Goal: Transaction & Acquisition: Purchase product/service

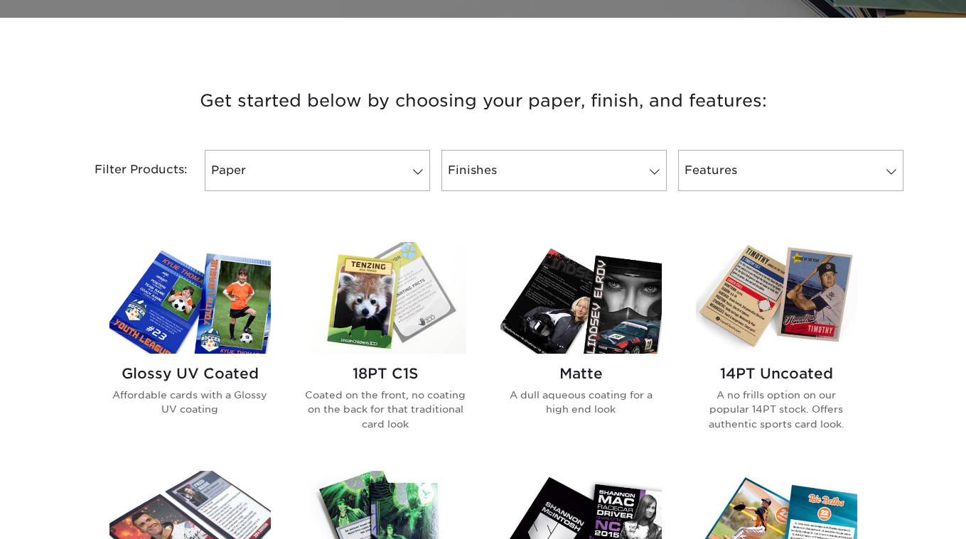
click at [424, 370] on h2 "18PT C1S" at bounding box center [385, 373] width 161 height 17
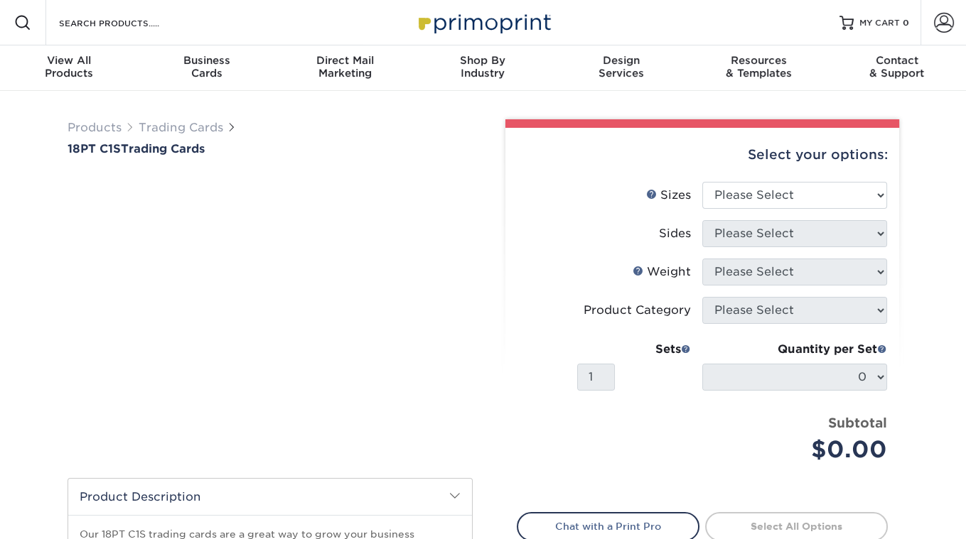
click at [789, 210] on li "Sizes Help Sizes Please Select 2.5" x 3.5"" at bounding box center [702, 201] width 370 height 38
click at [778, 201] on select "Please Select 2.5" x 3.5"" at bounding box center [794, 195] width 185 height 27
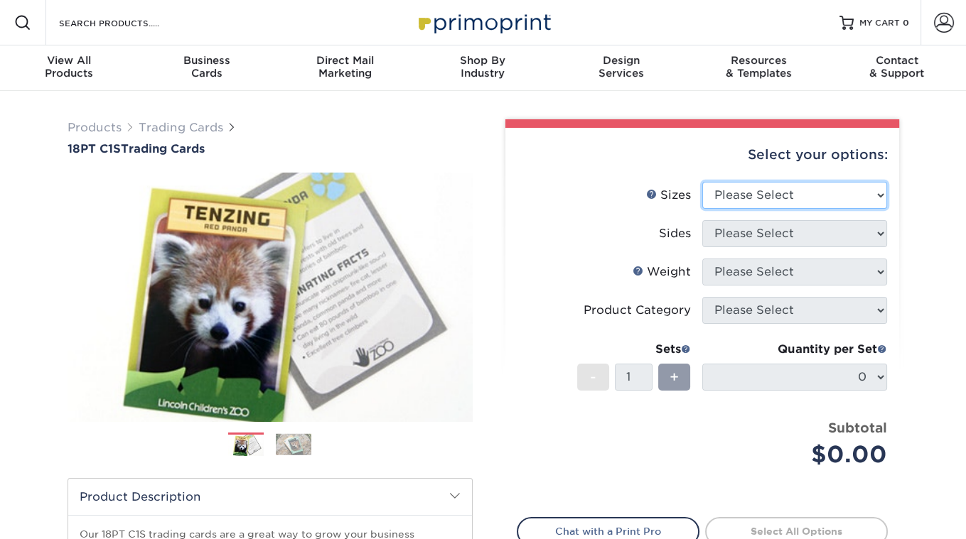
select select "2.50x3.50"
click at [702, 182] on select "Please Select 2.5" x 3.5"" at bounding box center [794, 195] width 185 height 27
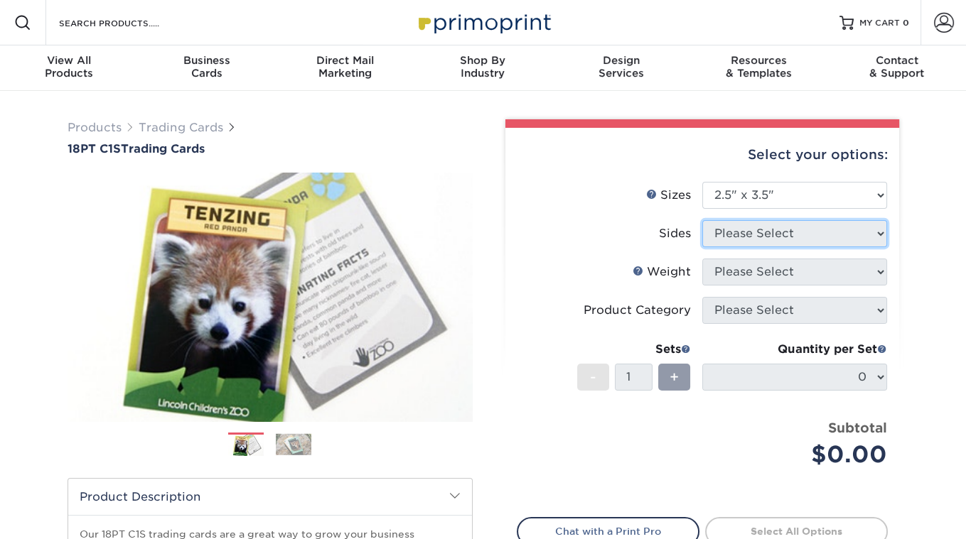
click at [762, 236] on select "Please Select" at bounding box center [794, 233] width 185 height 27
select select "13abbda7-1d64-4f25-8bb2-c179b224825d"
click at [702, 220] on select "Please Select Print Both Sides Print Front Only" at bounding box center [794, 233] width 185 height 27
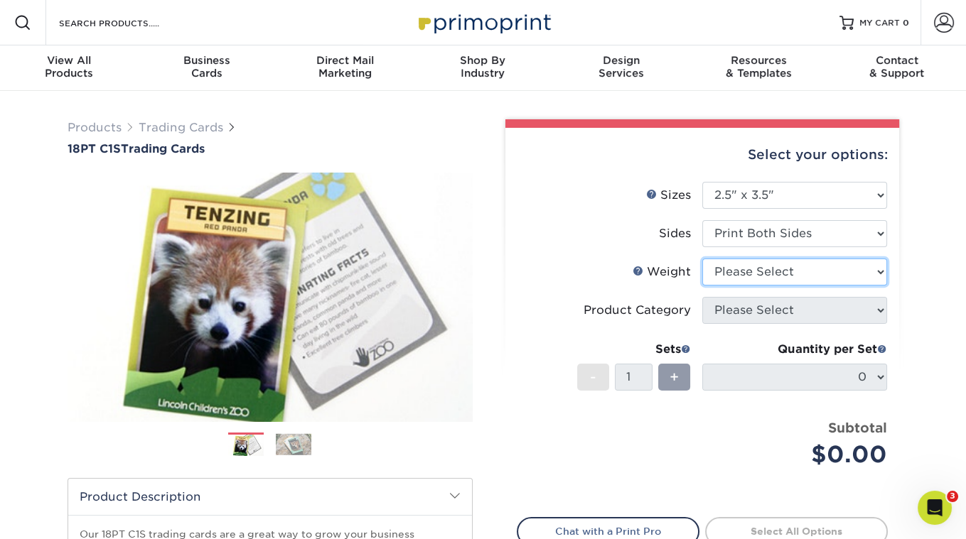
click at [760, 266] on select "Please Select 18PT C1S" at bounding box center [794, 272] width 185 height 27
select select "18PTC1S"
click at [702, 259] on select "Please Select 18PT C1S" at bounding box center [794, 272] width 185 height 27
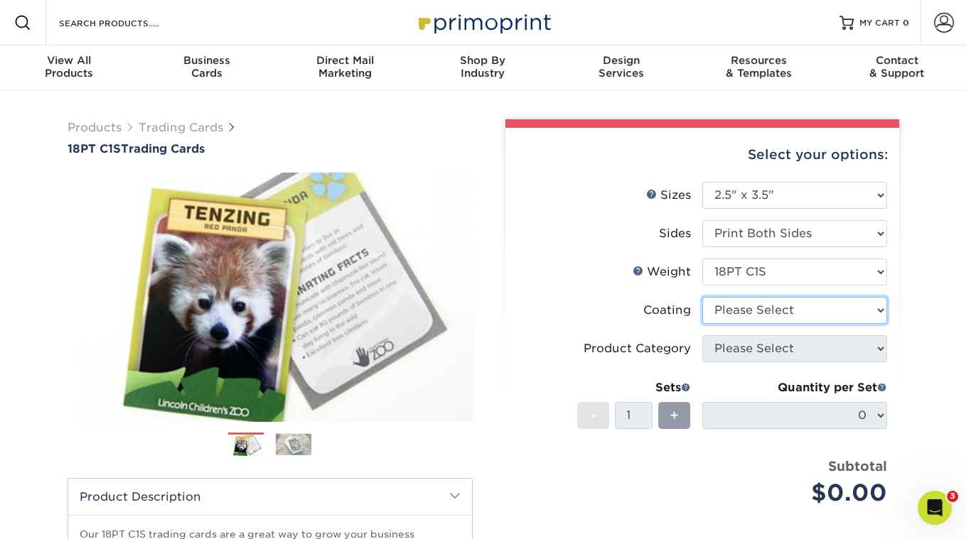
click at [753, 317] on select at bounding box center [794, 310] width 185 height 27
select select "1e8116af-acfc-44b1-83dc-8181aa338834"
click at [702, 297] on select at bounding box center [794, 310] width 185 height 27
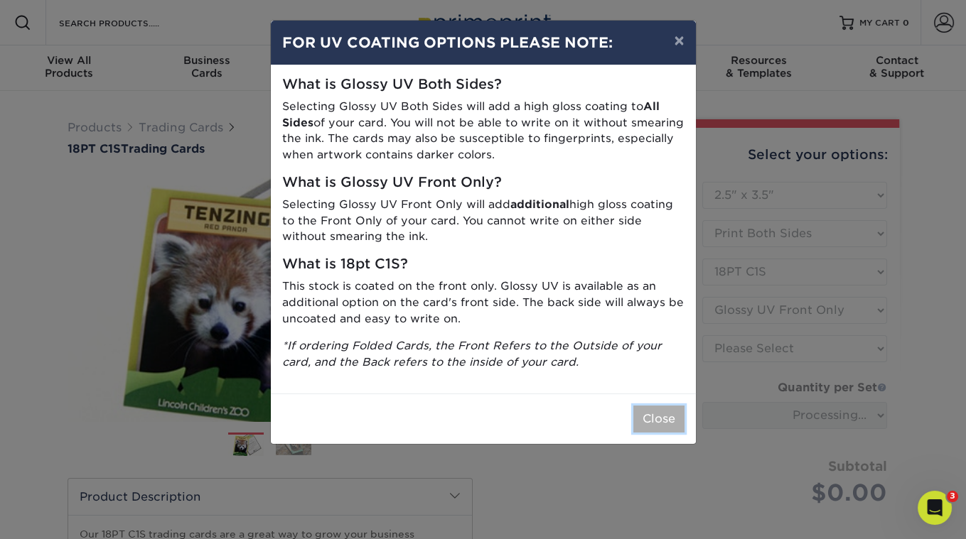
click at [681, 406] on button "Close" at bounding box center [658, 419] width 51 height 27
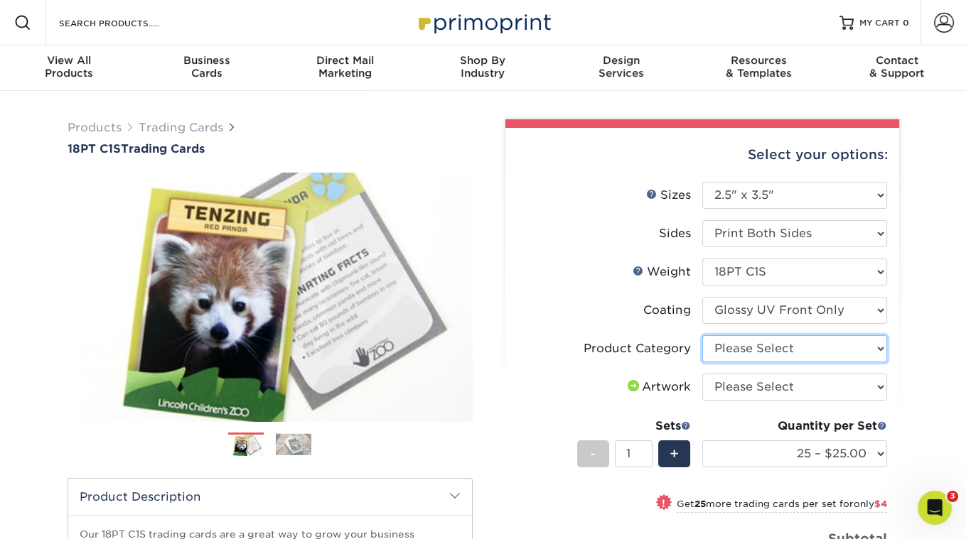
click at [794, 348] on select "Please Select Trading Cards" at bounding box center [794, 348] width 185 height 27
select select "c2f9bce9-36c2-409d-b101-c29d9d031e18"
click at [702, 335] on select "Please Select Trading Cards" at bounding box center [794, 348] width 185 height 27
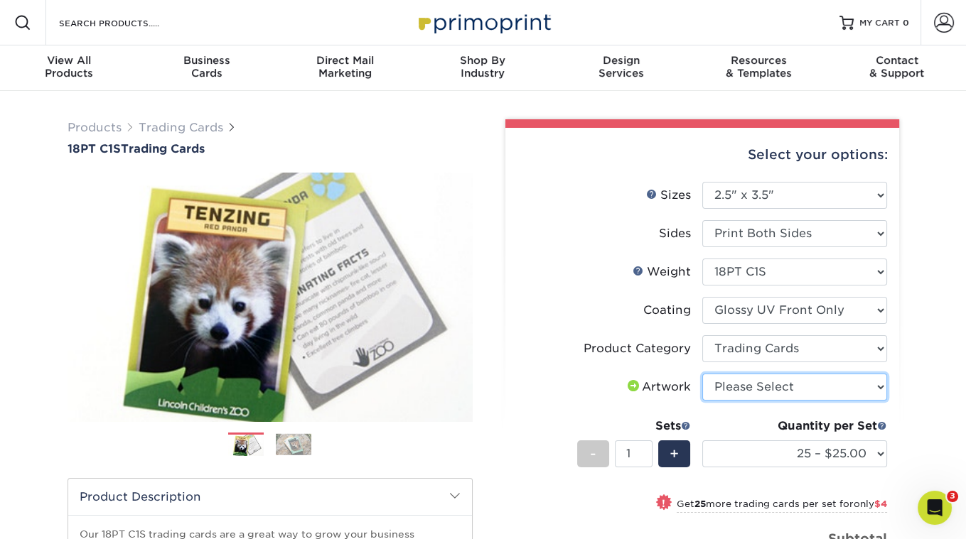
click at [773, 391] on select "Please Select I will upload files I need a design - $100" at bounding box center [794, 387] width 185 height 27
select select "upload"
click at [702, 374] on select "Please Select I will upload files I need a design - $100" at bounding box center [794, 387] width 185 height 27
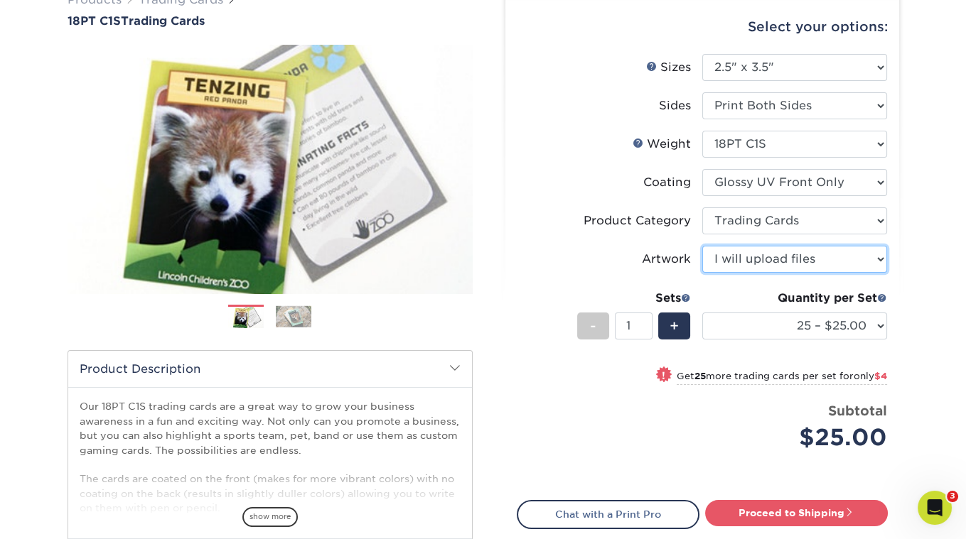
scroll to position [142, 0]
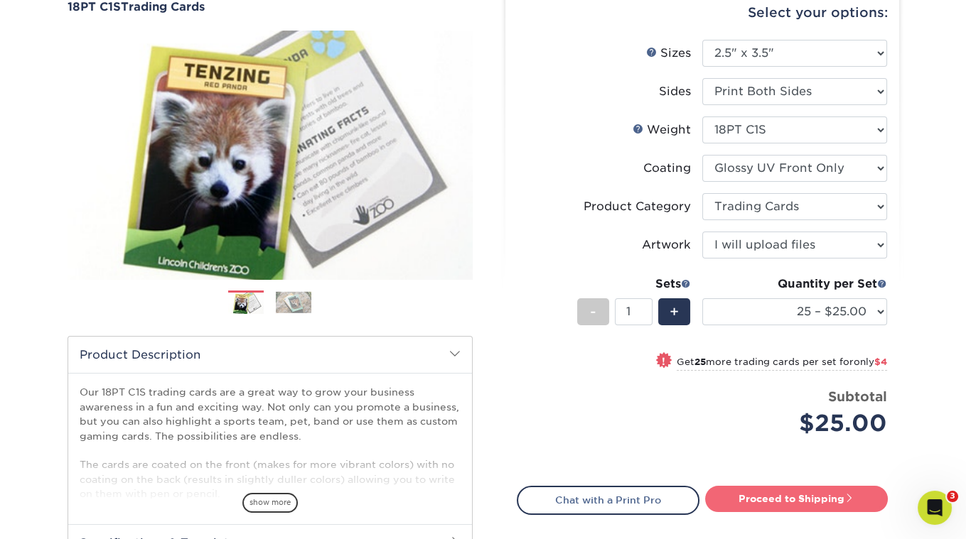
click at [775, 498] on link "Proceed to Shipping" at bounding box center [796, 499] width 183 height 26
type input "Set 1"
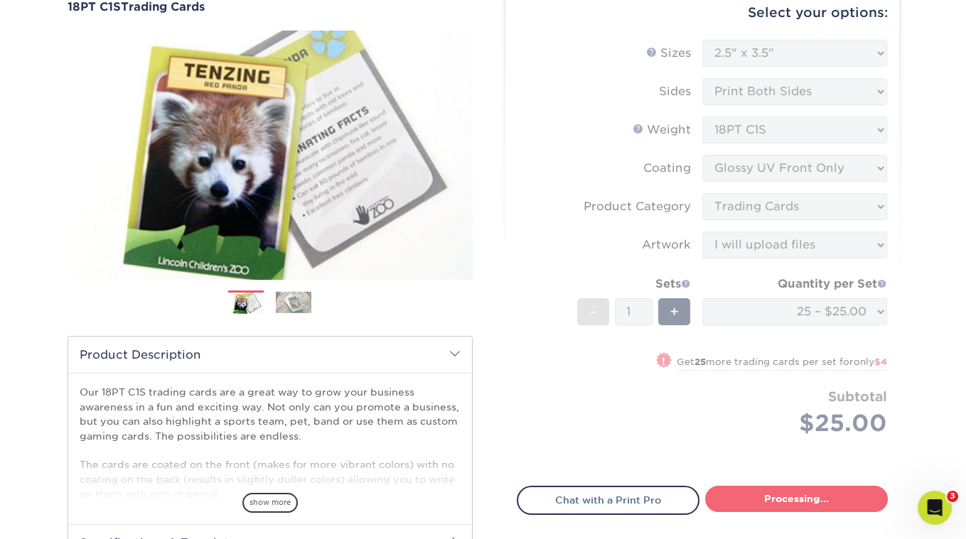
select select "08588386-0599-420e-8c79-4535039915a0"
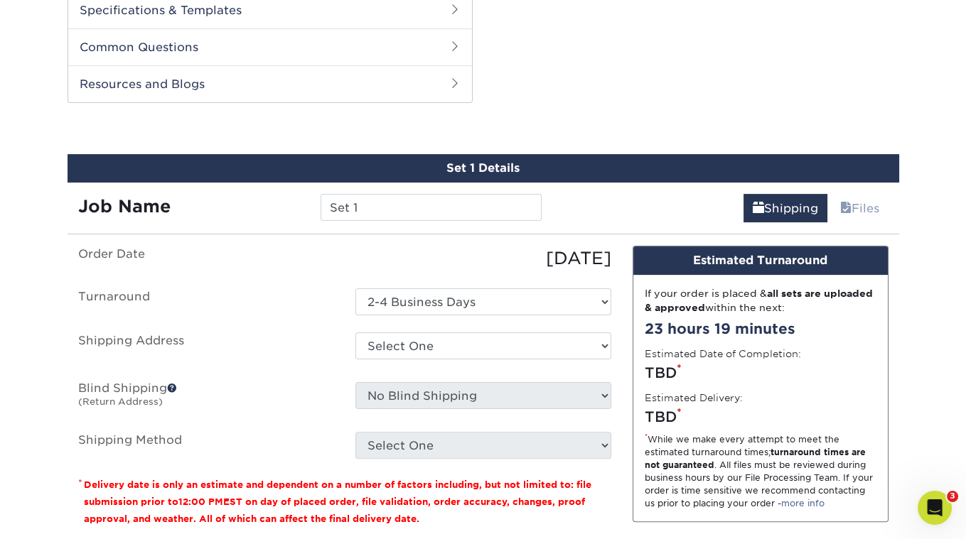
scroll to position [706, 0]
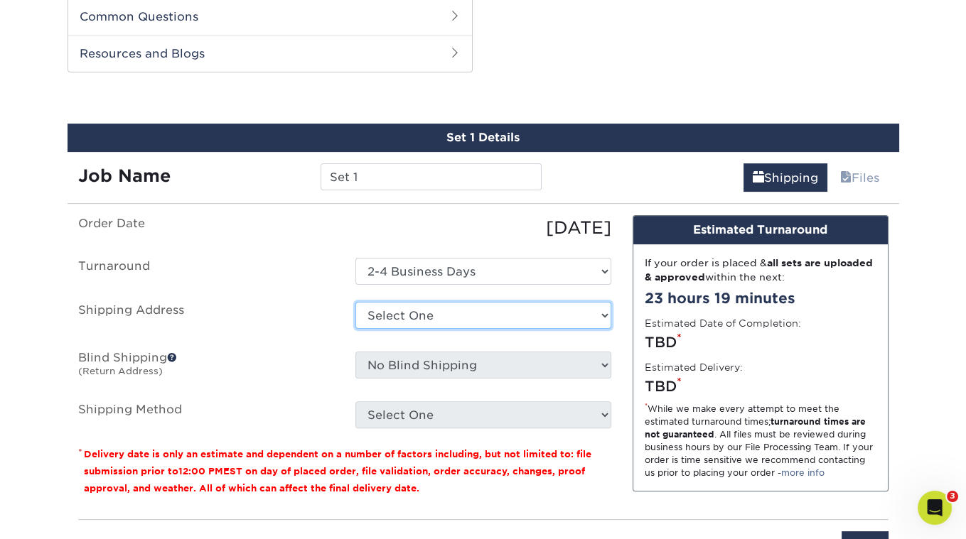
click at [413, 302] on select "Select One + Add New Address - Login" at bounding box center [483, 315] width 256 height 27
select select "newaddress"
click at [355, 302] on select "Select One + Add New Address - Login" at bounding box center [483, 315] width 256 height 27
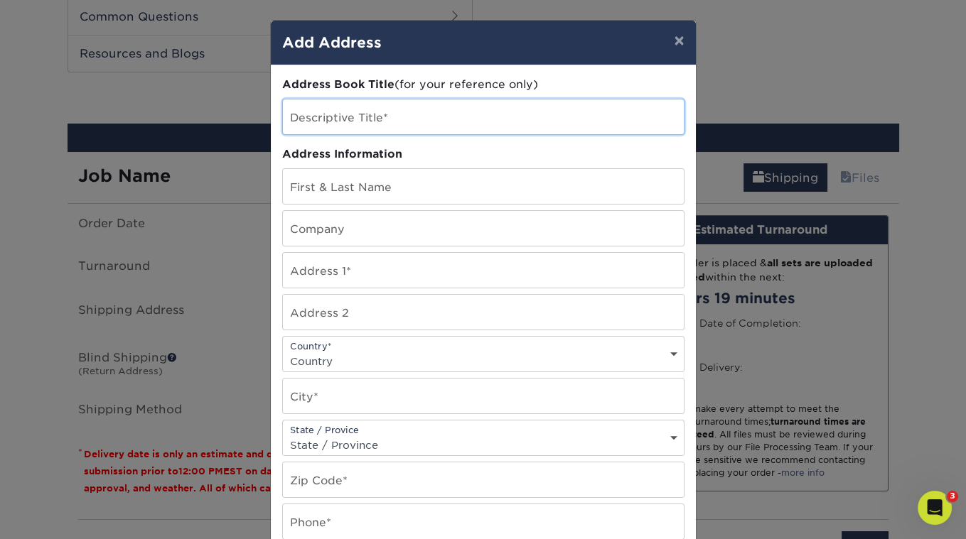
click at [394, 112] on input "text" at bounding box center [483, 117] width 401 height 35
type input "[PERSON_NAME] The Cat Presents"
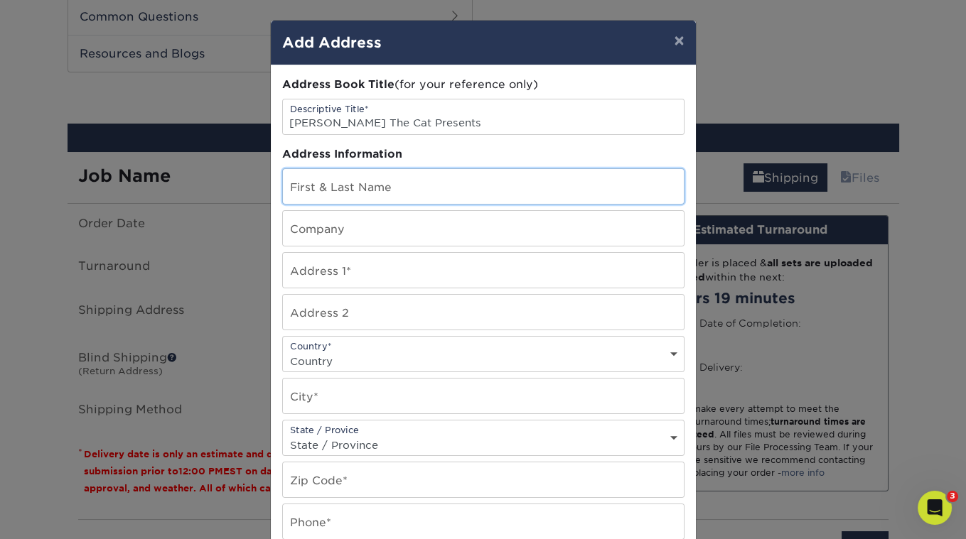
click at [397, 191] on input "text" at bounding box center [483, 186] width 401 height 35
type input "[PERSON_NAME]"
type input "[PERSON_NAME] The Cat Presents"
type input "[STREET_ADDRESS]"
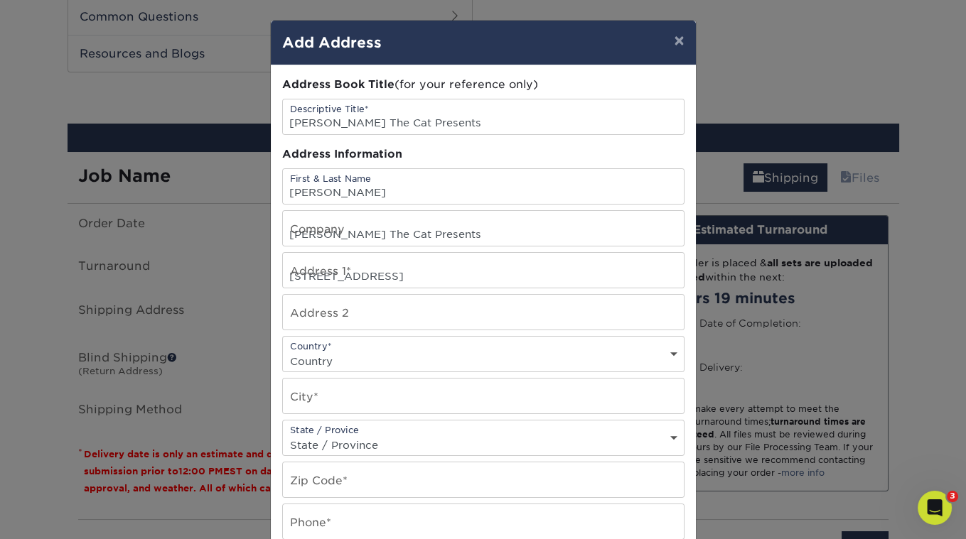
select select "US"
type input "[GEOGRAPHIC_DATA]"
select select "CA"
type input "90042-2438"
type input "3236836711"
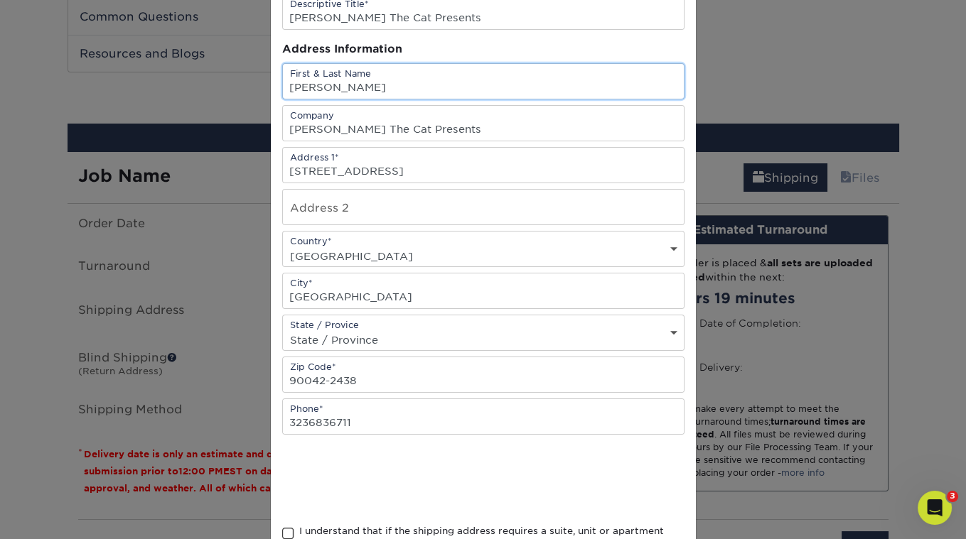
scroll to position [225, 0]
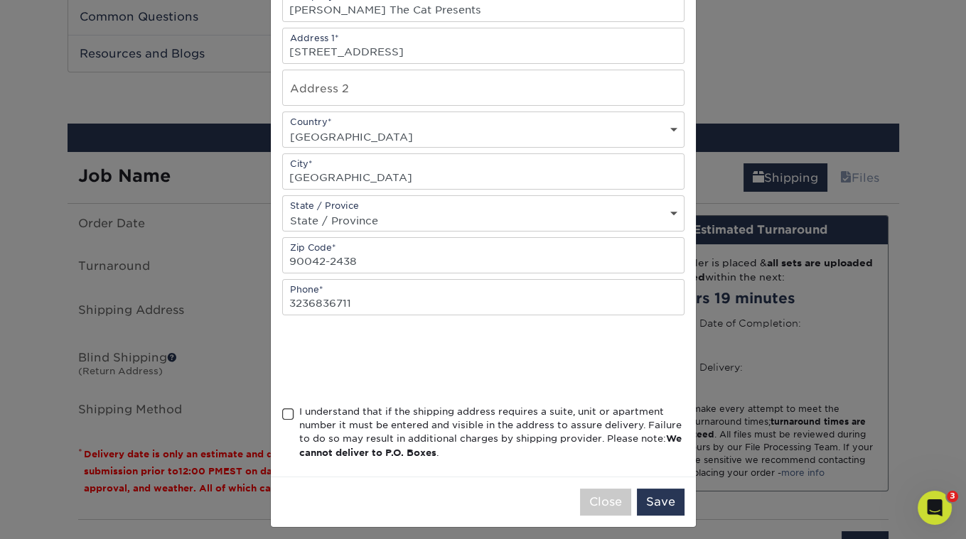
click at [282, 405] on div "I understand that if the shipping address requires a suite, unit or apartment n…" at bounding box center [483, 435] width 402 height 61
click at [286, 409] on span at bounding box center [288, 415] width 12 height 14
click at [0, 0] on input "I understand that if the shipping address requires a suite, unit or apartment n…" at bounding box center [0, 0] width 0 height 0
click at [660, 498] on button "Save" at bounding box center [661, 502] width 48 height 27
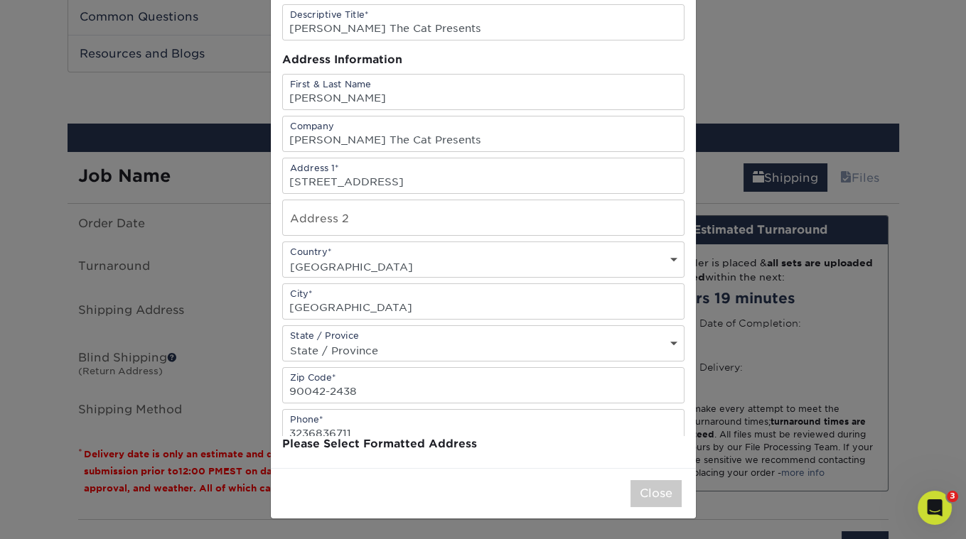
scroll to position [0, 0]
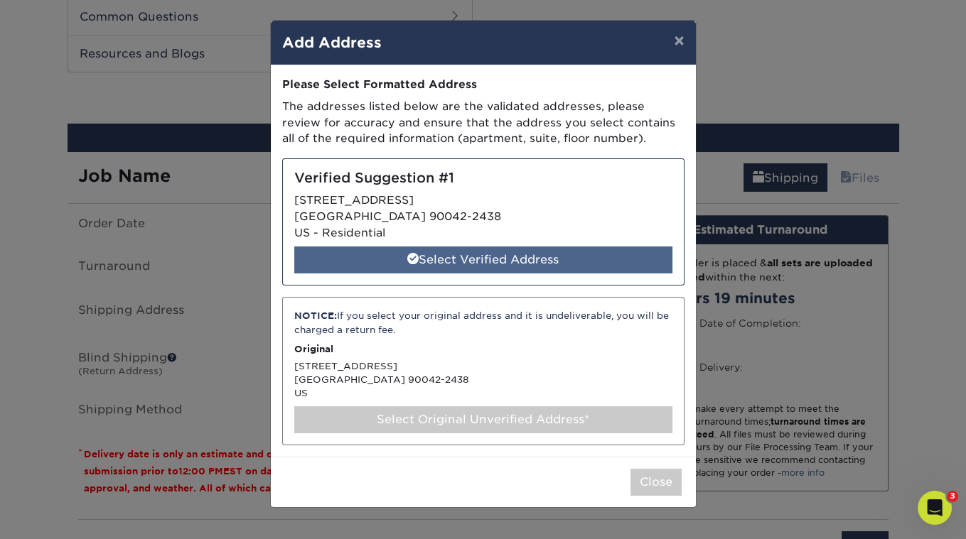
click at [522, 261] on div "Select Verified Address" at bounding box center [483, 260] width 378 height 27
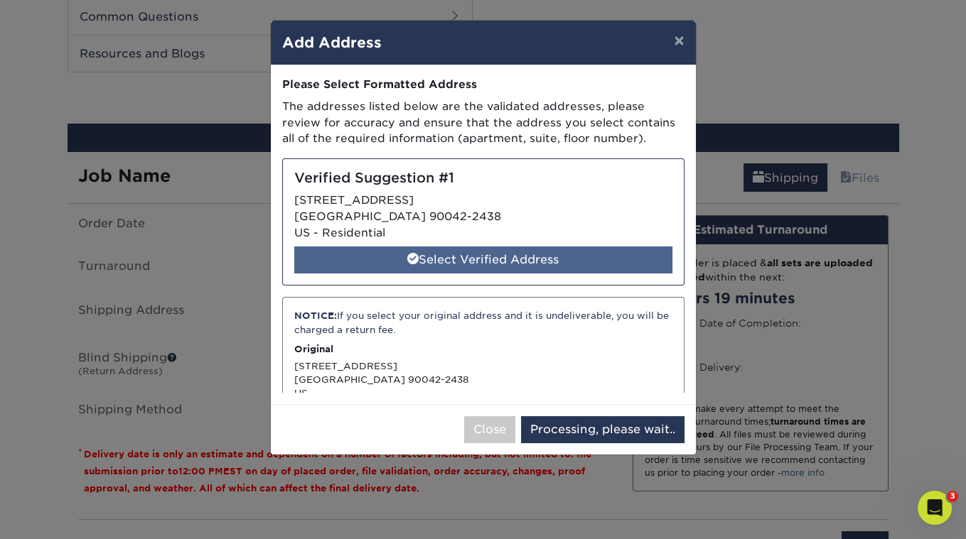
select select "286457"
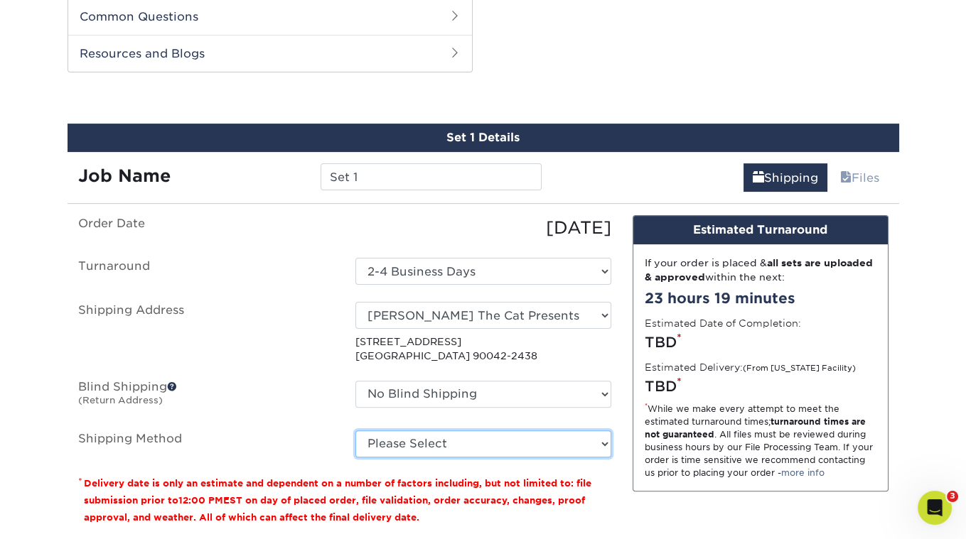
click at [476, 435] on select "Please Select 3 Day Shipping Service (+$16.70) Ground Shipping (+$16.92) 2 Day …" at bounding box center [483, 444] width 256 height 27
click at [355, 431] on select "Please Select 3 Day Shipping Service (+$16.70) Ground Shipping (+$16.92) 2 Day …" at bounding box center [483, 444] width 256 height 27
click at [446, 438] on select "Please Select 3 Day Shipping Service (+$16.70) Ground Shipping (+$16.92) 2 Day …" at bounding box center [483, 444] width 256 height 27
click at [355, 431] on select "Please Select 3 Day Shipping Service (+$16.70) Ground Shipping (+$16.92) 2 Day …" at bounding box center [483, 444] width 256 height 27
click at [437, 440] on select "Please Select 3 Day Shipping Service (+$16.70) Ground Shipping (+$16.92) 2 Day …" at bounding box center [483, 444] width 256 height 27
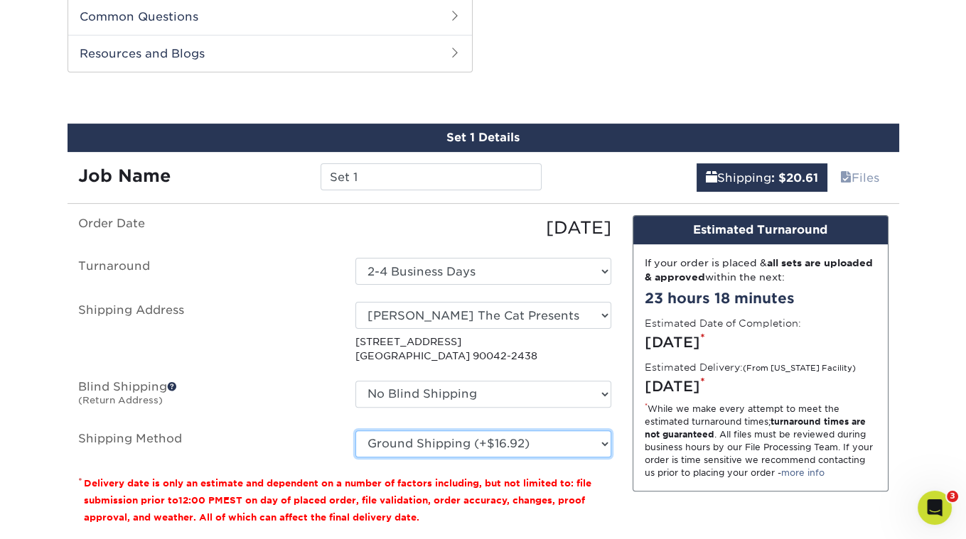
click at [355, 431] on select "Please Select 3 Day Shipping Service (+$16.70) Ground Shipping (+$16.92) 2 Day …" at bounding box center [483, 444] width 256 height 27
click at [440, 437] on select "Please Select 3 Day Shipping Service (+$16.70) Ground Shipping (+$16.92) 2 Day …" at bounding box center [483, 444] width 256 height 27
click at [355, 431] on select "Please Select 3 Day Shipping Service (+$16.70) Ground Shipping (+$16.92) 2 Day …" at bounding box center [483, 444] width 256 height 27
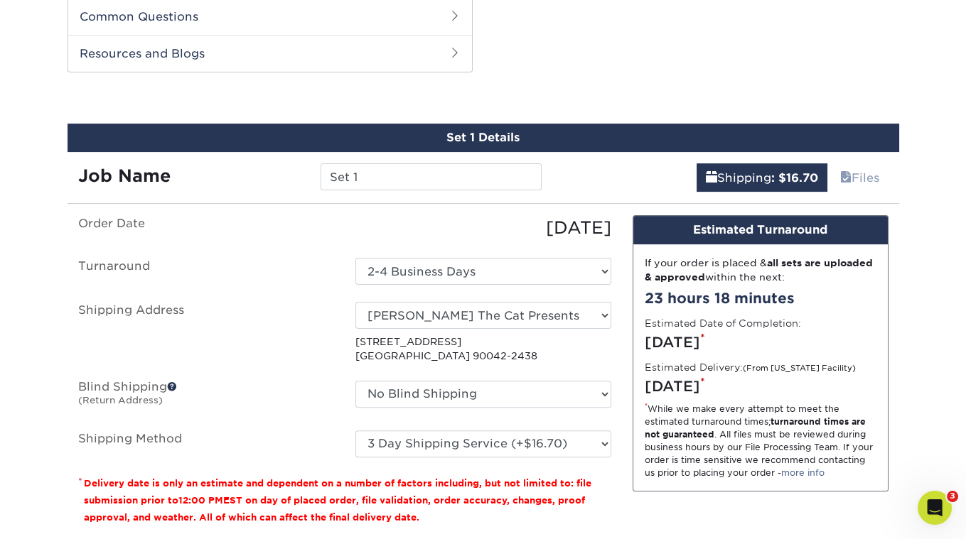
click at [445, 424] on ul "Order Date [DATE] [GEOGRAPHIC_DATA] Select One 2-4 Business Days Shipping Addre…" at bounding box center [344, 336] width 533 height 242
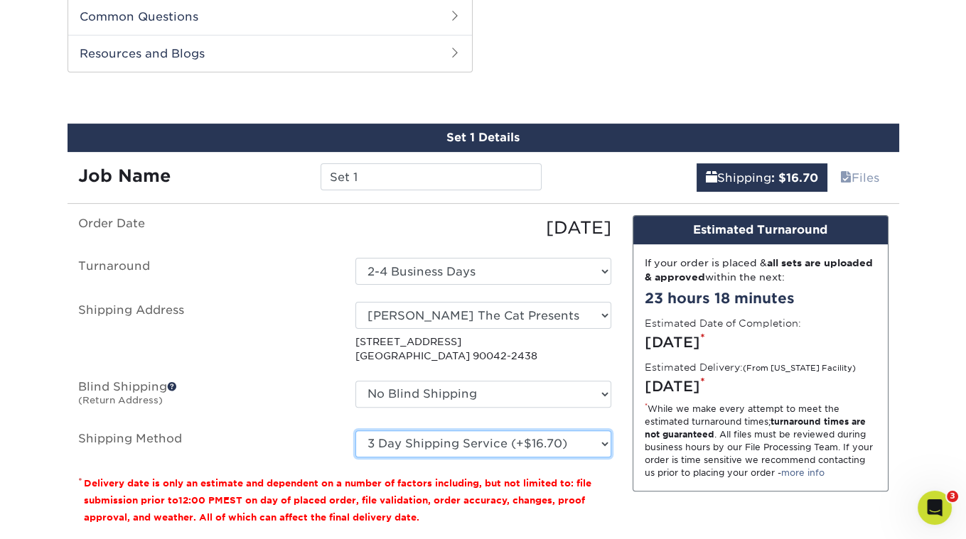
click at [445, 432] on select "Please Select 3 Day Shipping Service (+$16.70) Ground Shipping (+$16.92) 2 Day …" at bounding box center [483, 444] width 256 height 27
click at [355, 431] on select "Please Select 3 Day Shipping Service (+$16.70) Ground Shipping (+$16.92) 2 Day …" at bounding box center [483, 444] width 256 height 27
click at [466, 448] on select "Please Select 3 Day Shipping Service (+$16.70) Ground Shipping (+$16.92) 2 Day …" at bounding box center [483, 444] width 256 height 27
click at [355, 431] on select "Please Select 3 Day Shipping Service (+$16.70) Ground Shipping (+$16.92) 2 Day …" at bounding box center [483, 444] width 256 height 27
click at [447, 444] on select "Please Select 3 Day Shipping Service (+$16.70) Ground Shipping (+$16.92) 2 Day …" at bounding box center [483, 444] width 256 height 27
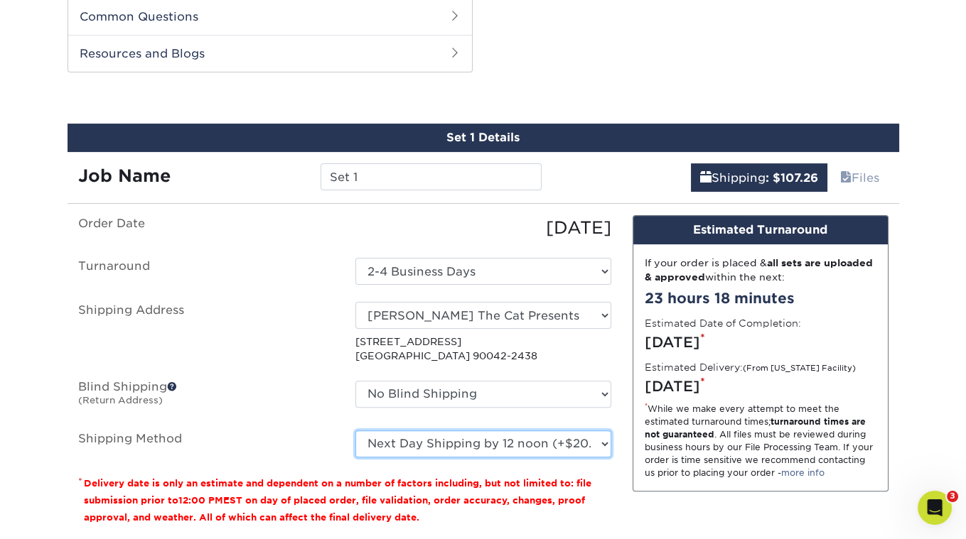
click at [355, 431] on select "Please Select 3 Day Shipping Service (+$16.70) Ground Shipping (+$16.92) 2 Day …" at bounding box center [483, 444] width 256 height 27
click at [442, 436] on select "Please Select 3 Day Shipping Service (+$16.70) Ground Shipping (+$16.92) 2 Day …" at bounding box center [483, 444] width 256 height 27
click at [355, 431] on select "Please Select 3 Day Shipping Service (+$16.70) Ground Shipping (+$16.92) 2 Day …" at bounding box center [483, 444] width 256 height 27
click at [452, 444] on select "Please Select 3 Day Shipping Service (+$16.70) Ground Shipping (+$16.92) 2 Day …" at bounding box center [483, 444] width 256 height 27
click at [355, 431] on select "Please Select 3 Day Shipping Service (+$16.70) Ground Shipping (+$16.92) 2 Day …" at bounding box center [483, 444] width 256 height 27
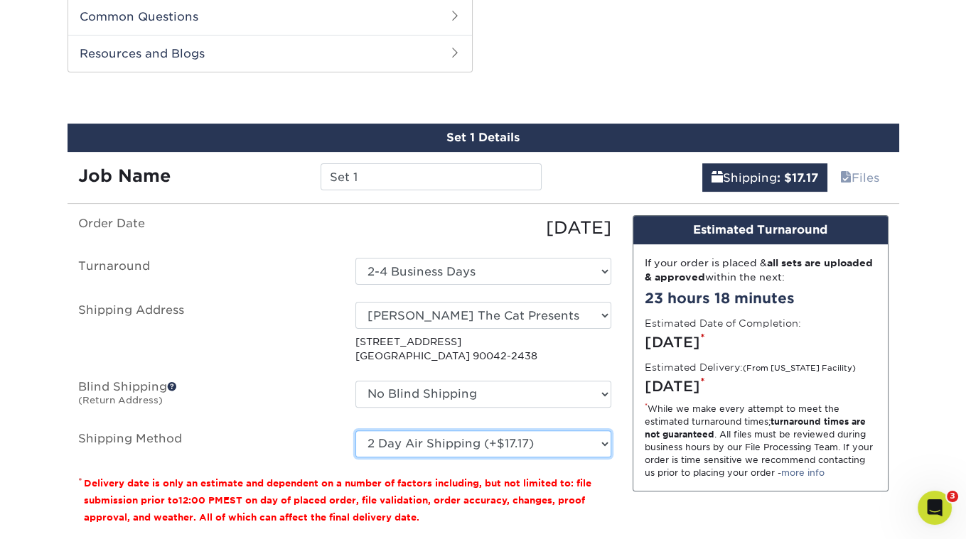
click at [463, 444] on select "Please Select 3 Day Shipping Service (+$16.70) Ground Shipping (+$16.92) 2 Day …" at bounding box center [483, 444] width 256 height 27
select select "03"
click at [355, 431] on select "Please Select 3 Day Shipping Service (+$16.70) Ground Shipping (+$16.92) 2 Day …" at bounding box center [483, 444] width 256 height 27
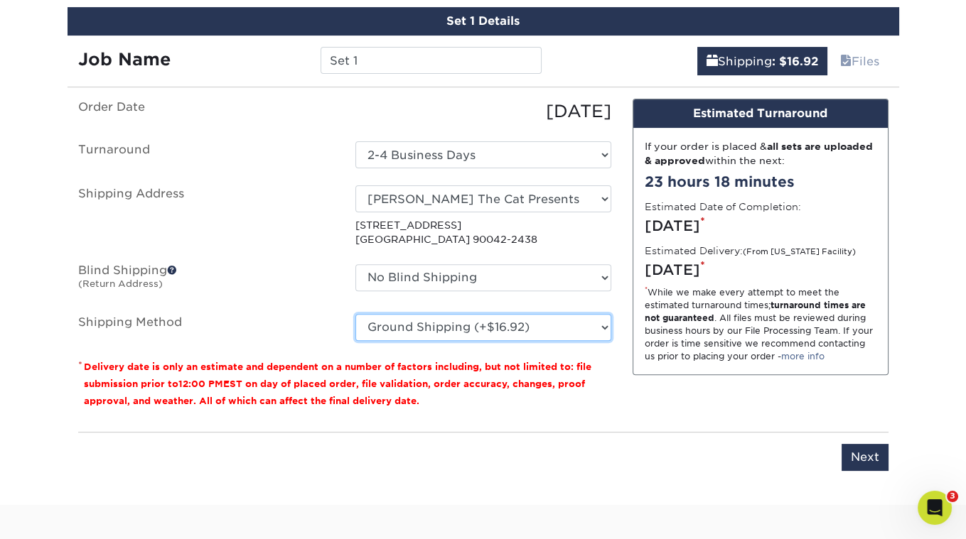
click at [419, 328] on select "Please Select 3 Day Shipping Service (+$16.70) Ground Shipping (+$16.92) 2 Day …" at bounding box center [483, 327] width 256 height 27
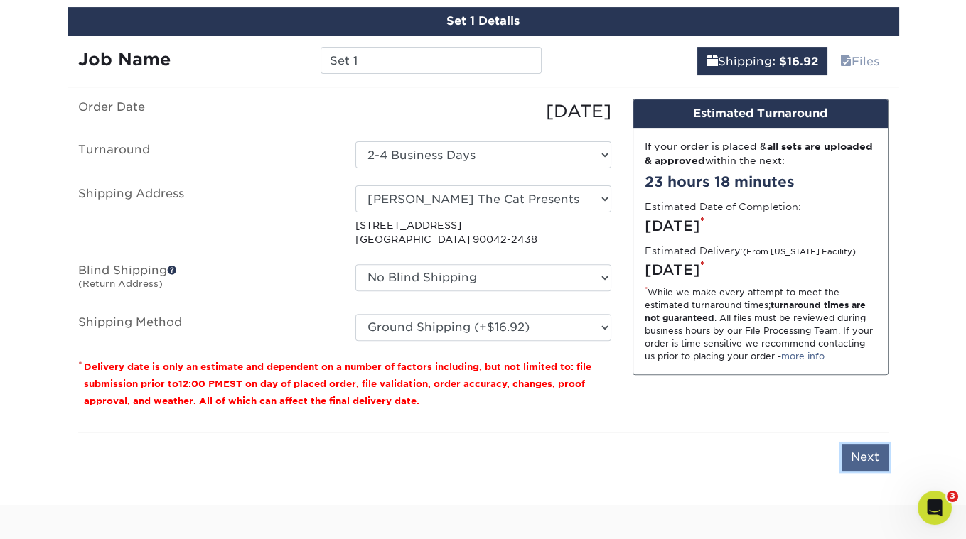
click at [875, 450] on input "Next" at bounding box center [865, 457] width 47 height 27
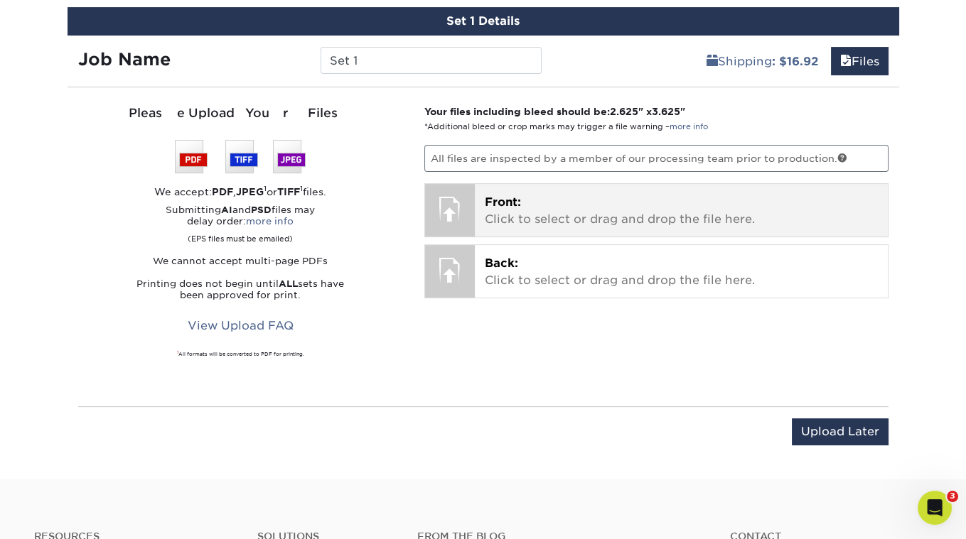
click at [507, 198] on span "Front:" at bounding box center [503, 202] width 36 height 14
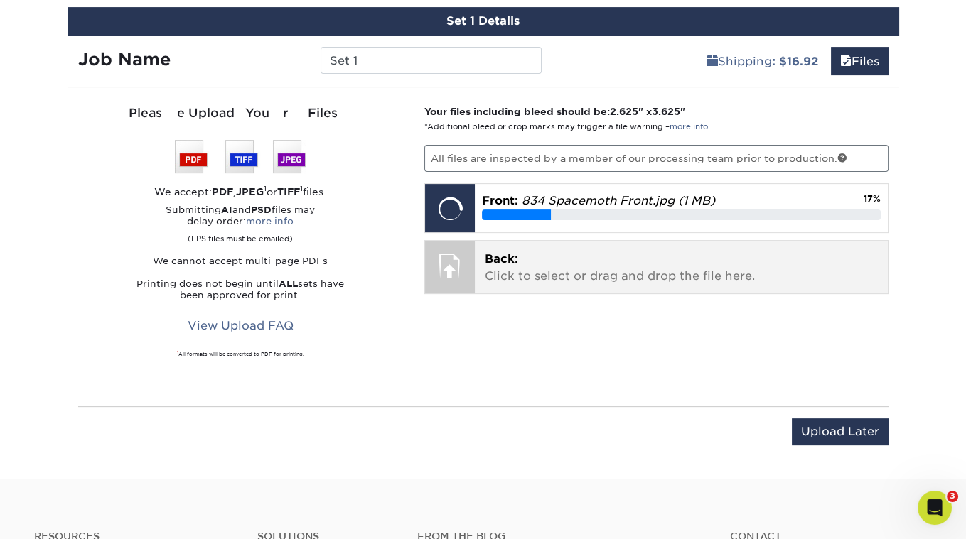
click at [520, 251] on p "Back: Click to select or drag and drop the file here." at bounding box center [681, 268] width 393 height 34
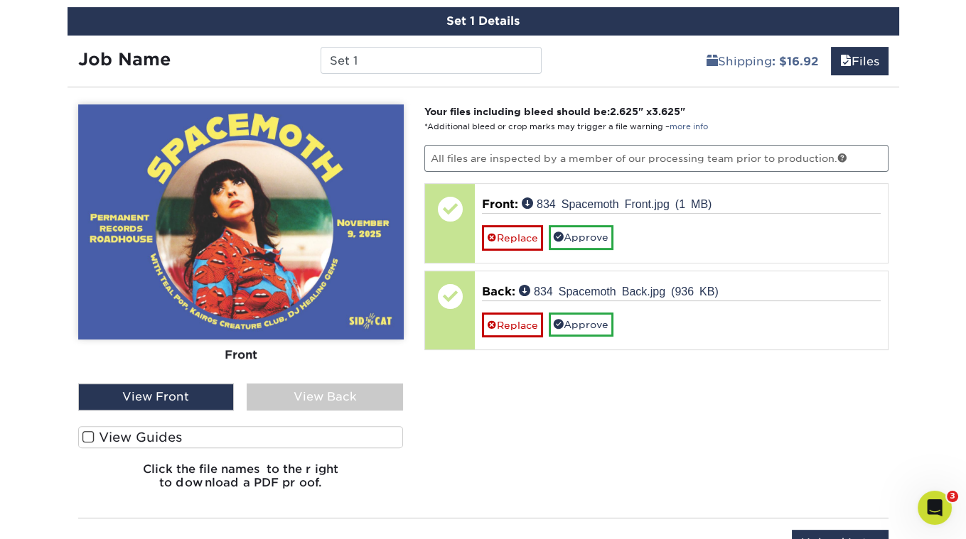
click at [90, 431] on span at bounding box center [88, 438] width 12 height 14
click at [0, 0] on input "View Guides" at bounding box center [0, 0] width 0 height 0
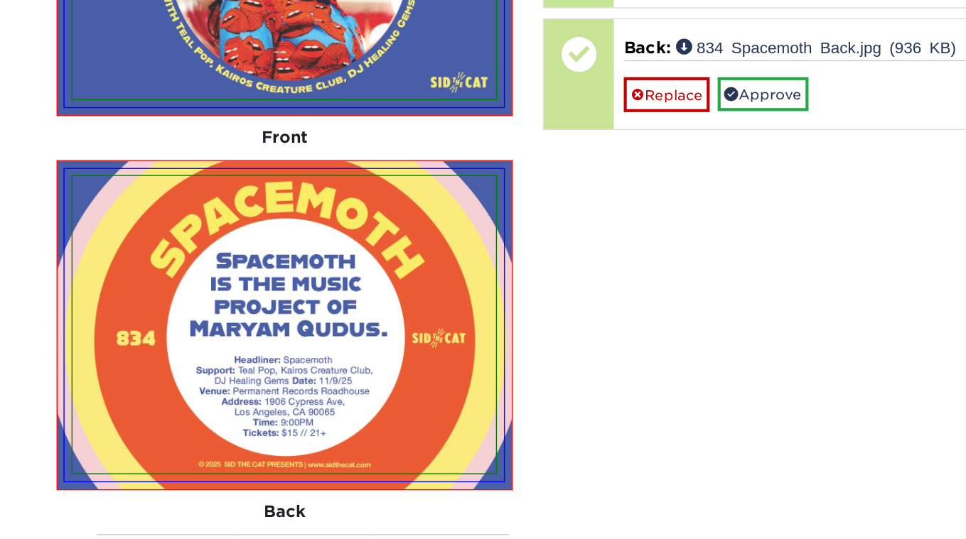
scroll to position [924, 0]
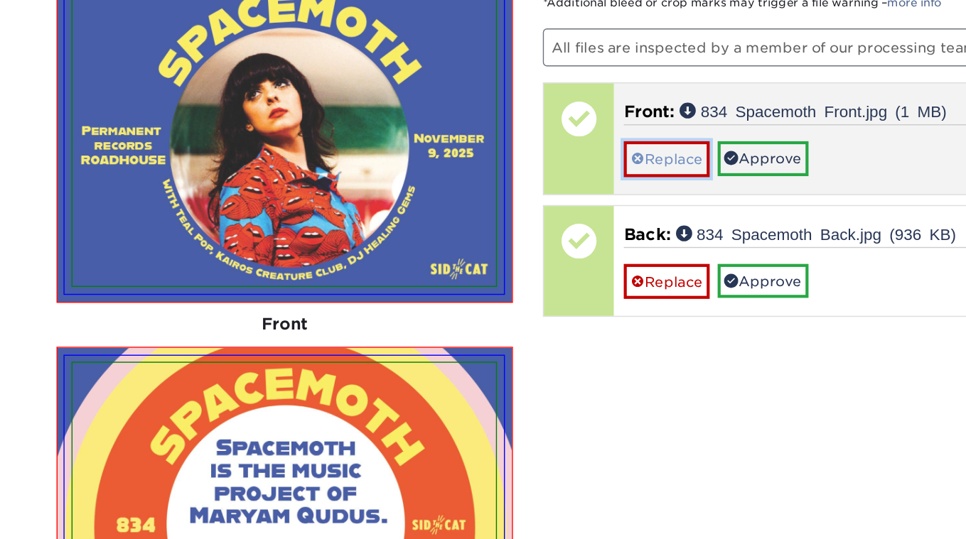
click at [510, 131] on link "Replace" at bounding box center [512, 136] width 61 height 25
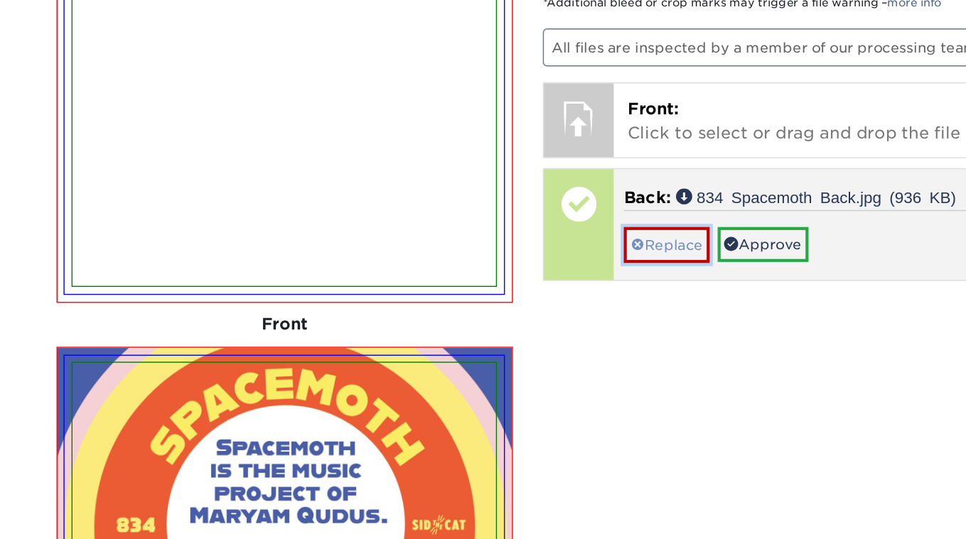
click at [510, 189] on link "Replace" at bounding box center [512, 197] width 61 height 25
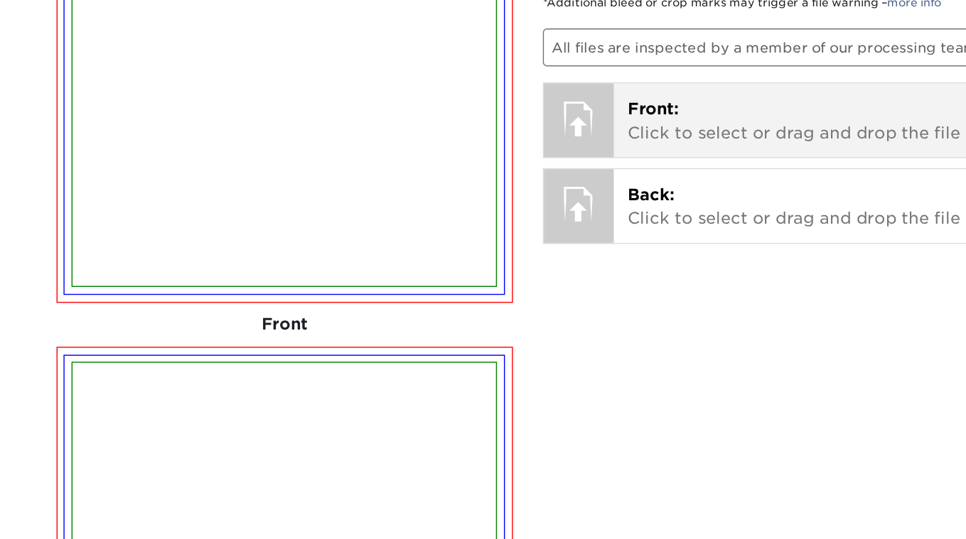
click at [504, 94] on span "Front:" at bounding box center [503, 101] width 36 height 14
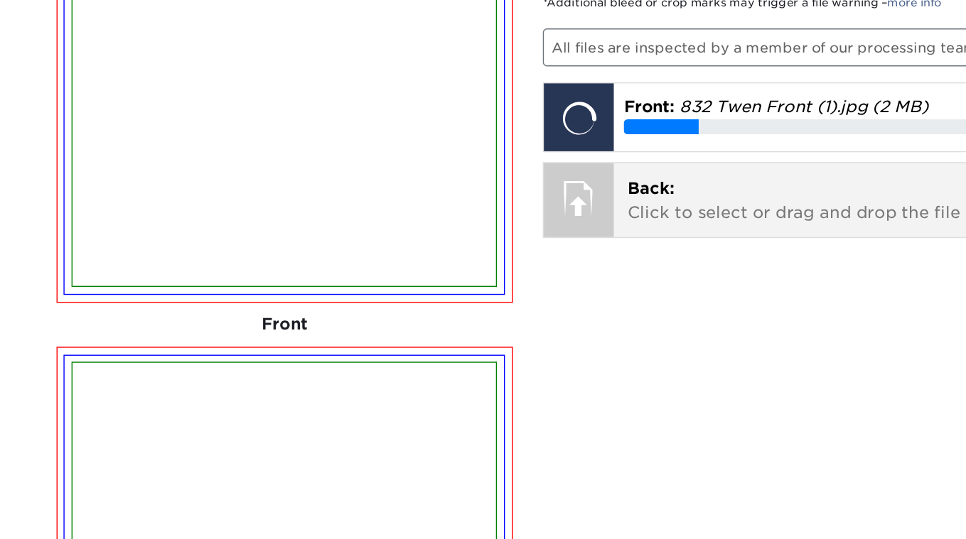
click at [499, 151] on span "Back:" at bounding box center [501, 158] width 33 height 14
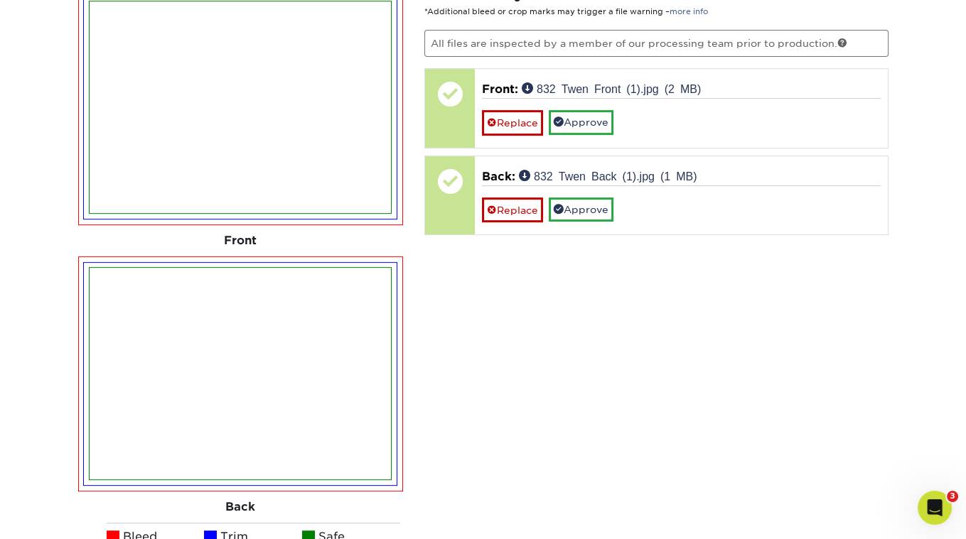
scroll to position [945, 0]
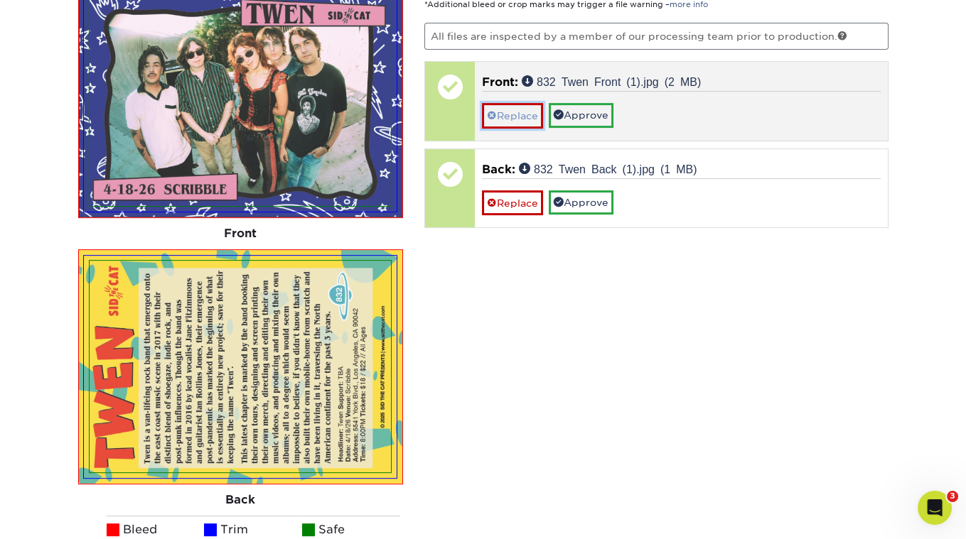
click at [512, 115] on link "Replace" at bounding box center [512, 115] width 61 height 25
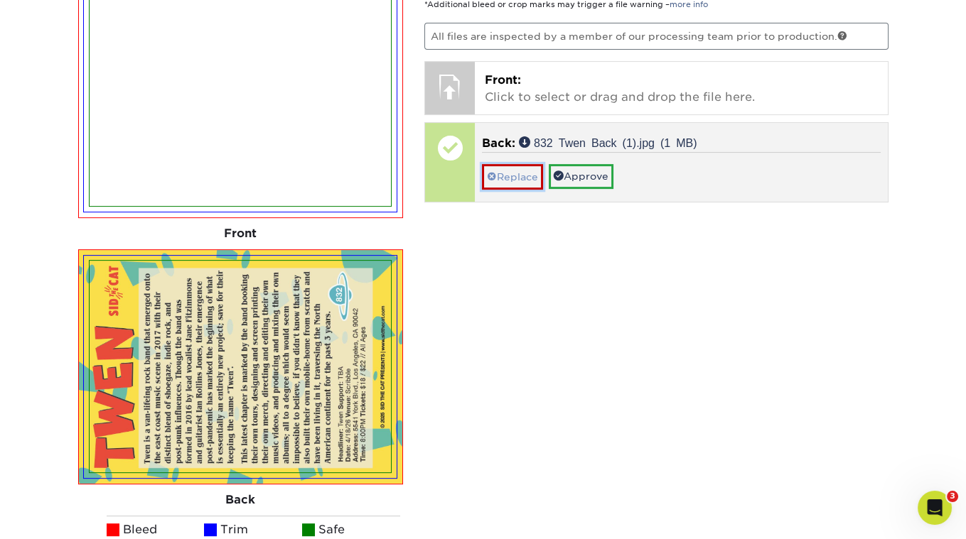
click at [508, 176] on link "Replace" at bounding box center [512, 176] width 61 height 25
